Goal: Find specific page/section: Find specific page/section

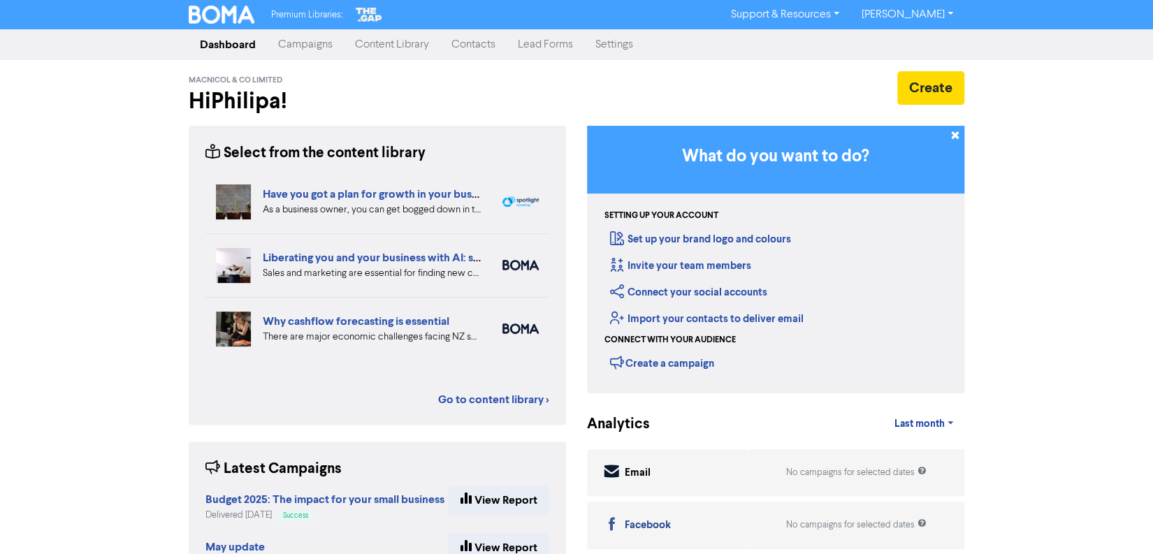
click at [482, 48] on link "Contacts" at bounding box center [473, 45] width 66 height 28
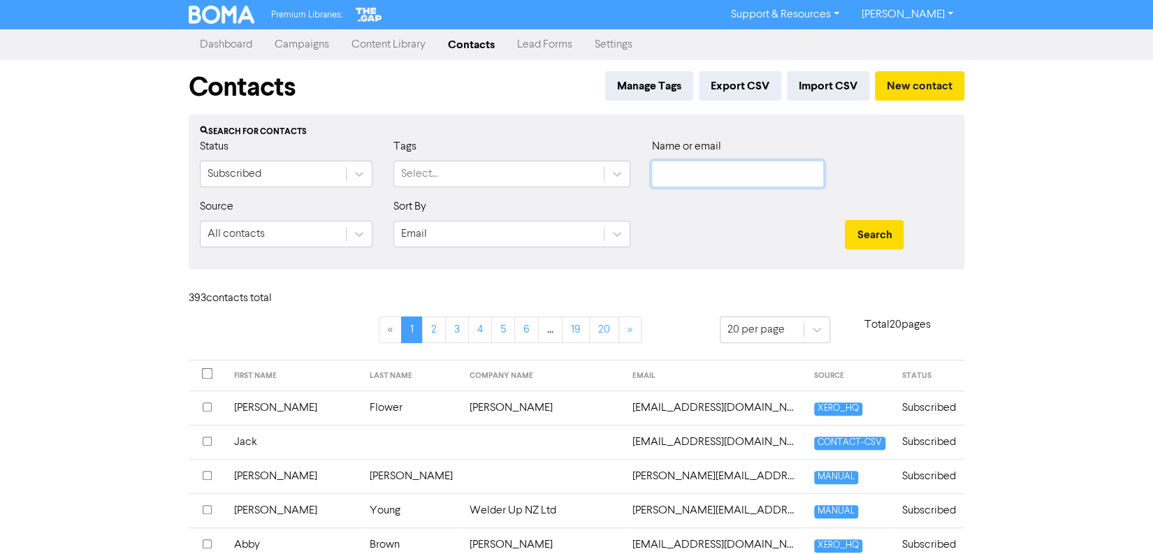
click at [701, 182] on input "text" at bounding box center [738, 174] width 173 height 27
click at [845, 220] on button "Search" at bounding box center [874, 234] width 59 height 29
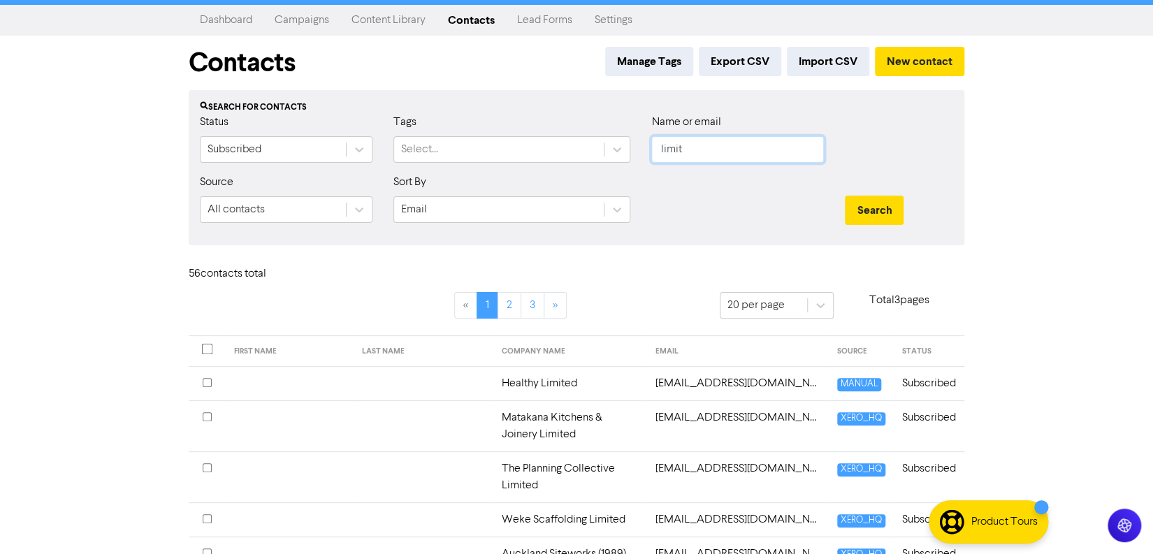
scroll to position [6, 0]
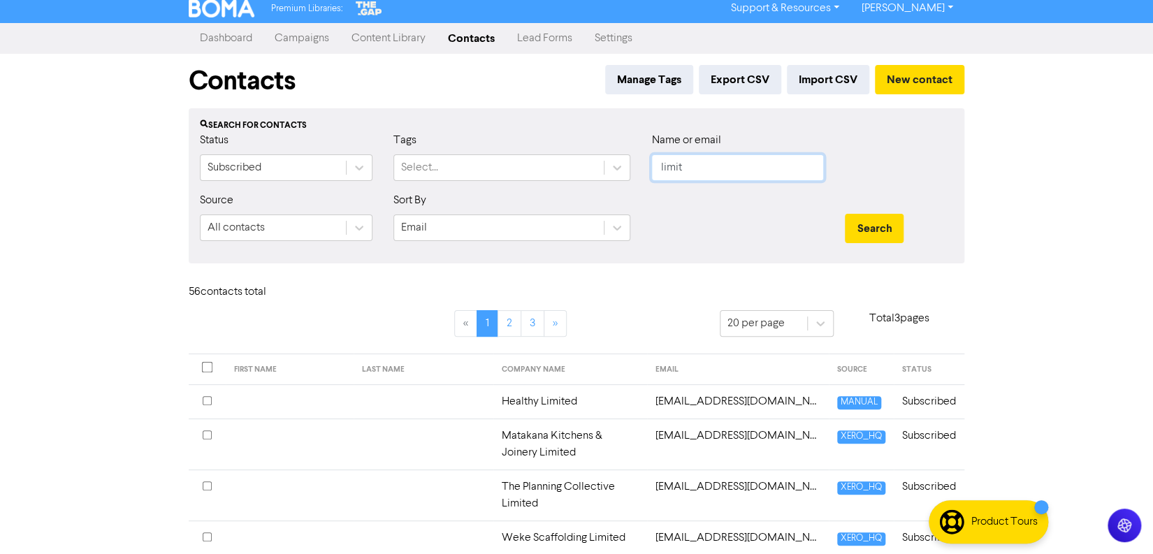
click at [704, 165] on input "limit" at bounding box center [738, 167] width 173 height 27
type input "limitless"
